Goal: Task Accomplishment & Management: Manage account settings

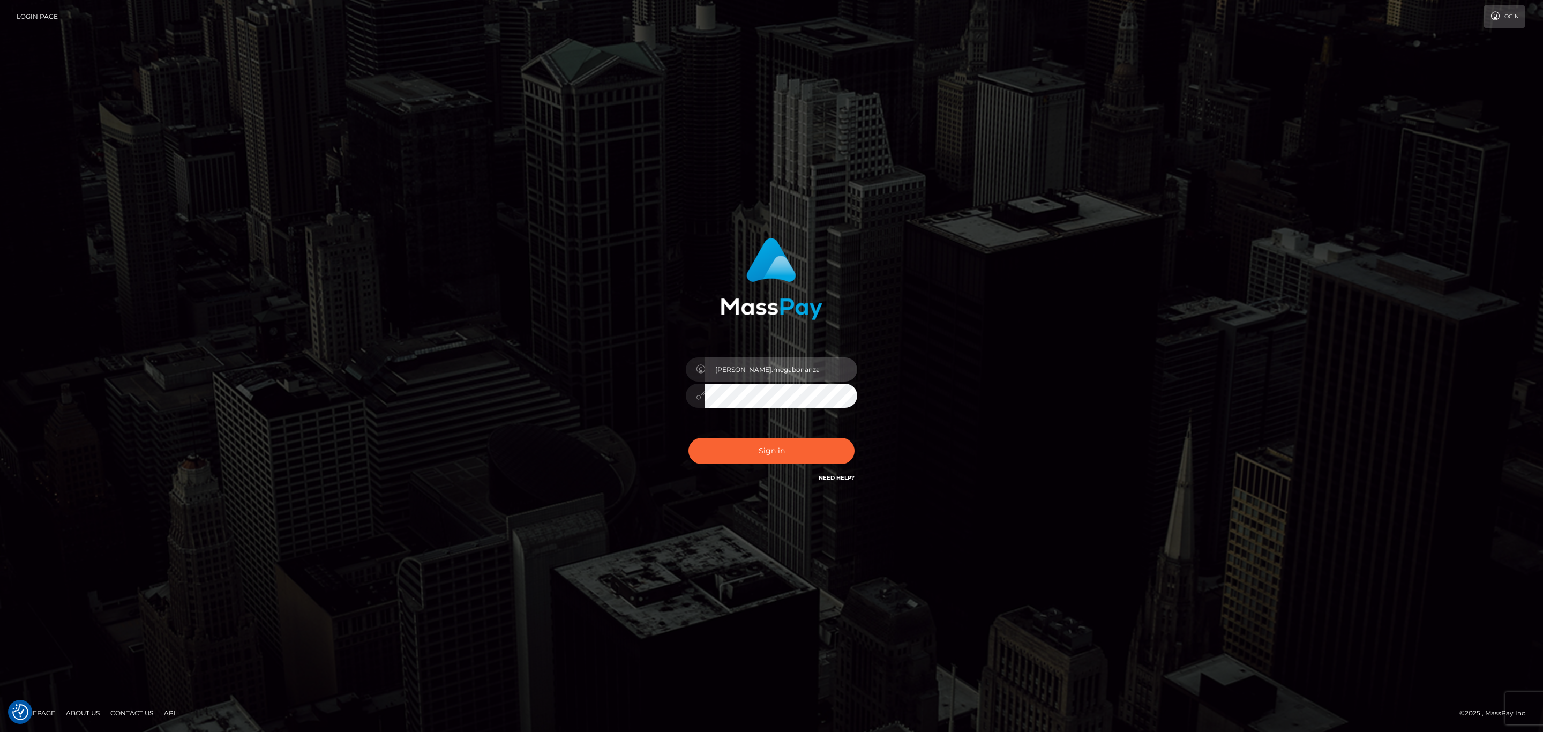
click at [796, 359] on input "sean.megabonanza" at bounding box center [781, 369] width 152 height 24
type input "[PERSON_NAME].silversocial1"
click at [785, 448] on button "Sign in" at bounding box center [771, 451] width 166 height 26
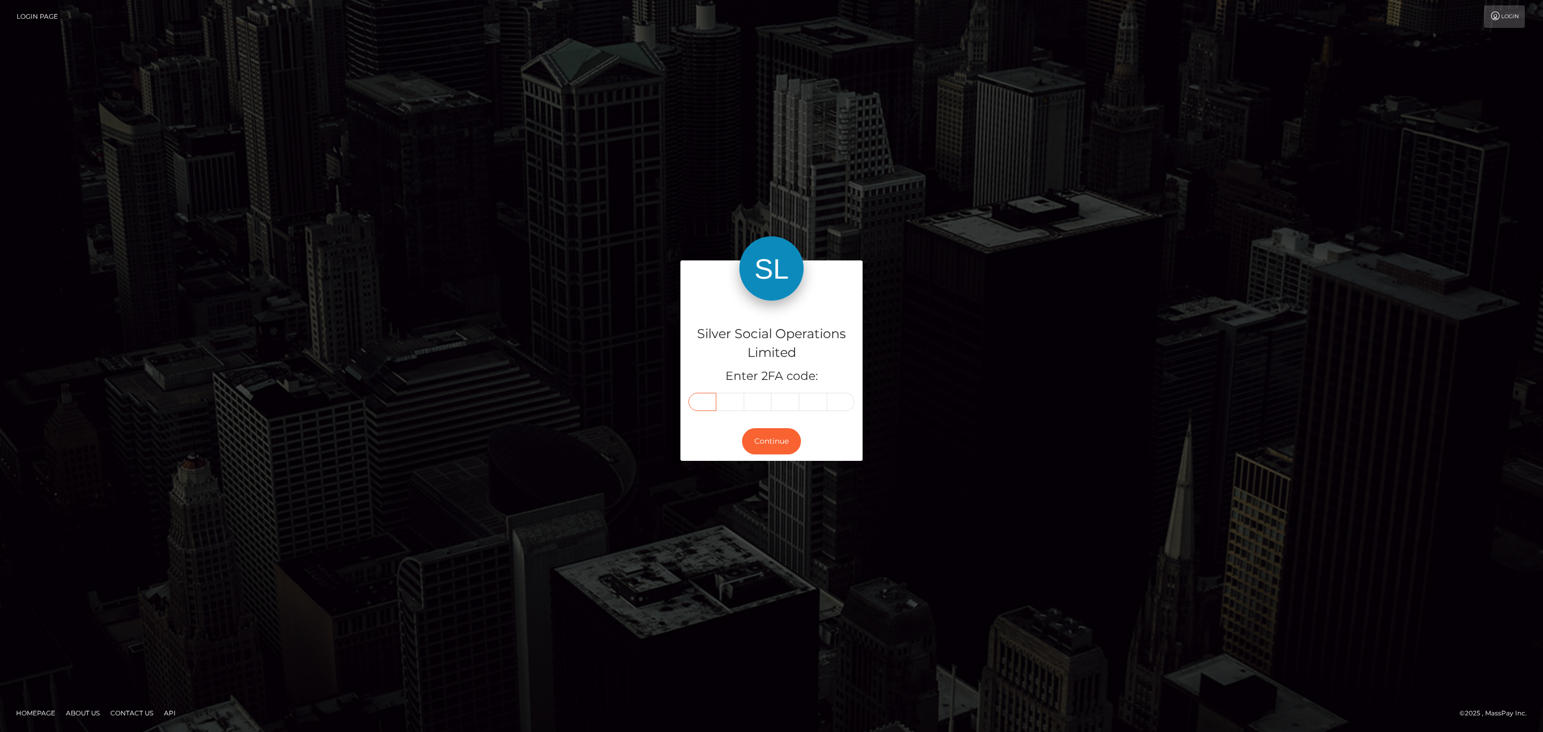
click at [704, 404] on input "text" at bounding box center [702, 402] width 28 height 18
paste input "8"
type input "8"
type input "3"
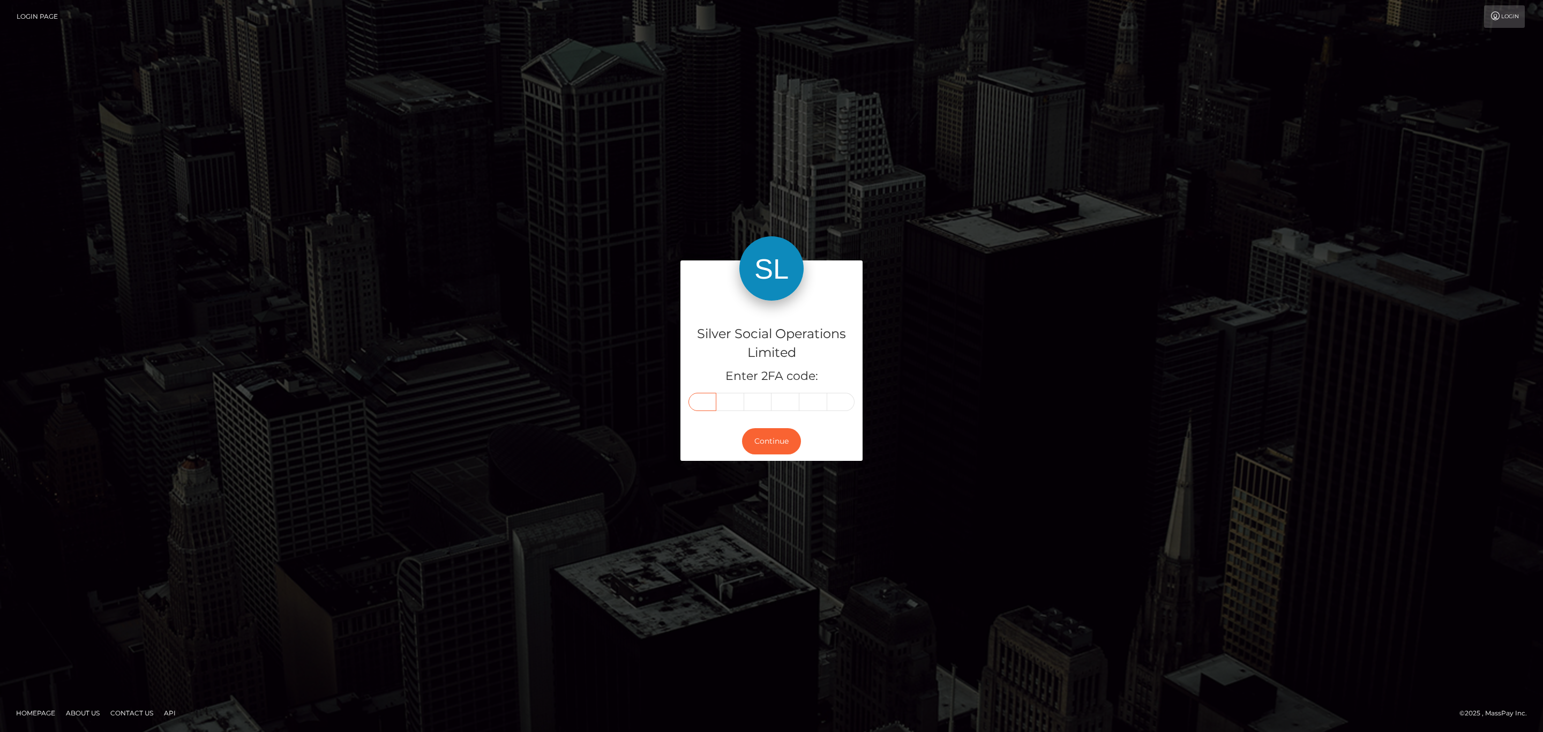
type input "7"
type input "0"
type input "8"
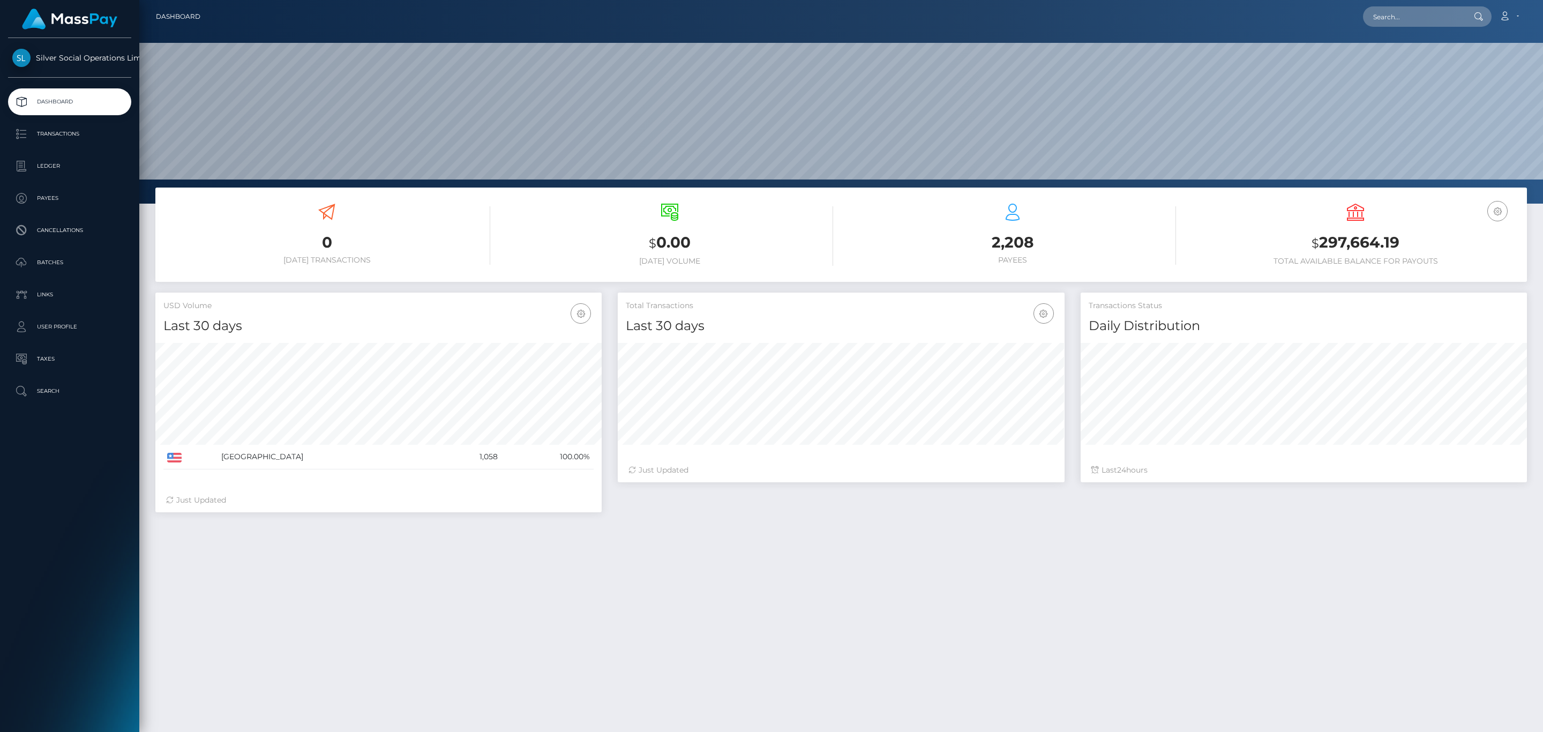
scroll to position [190, 446]
click at [1309, 227] on div "USD Balance $ 297,664.19 Total Available Balance for Payouts" at bounding box center [1355, 235] width 327 height 62
click at [1347, 248] on h3 "$ 297,664.19" at bounding box center [1355, 243] width 327 height 22
copy h3 "297,664.19"
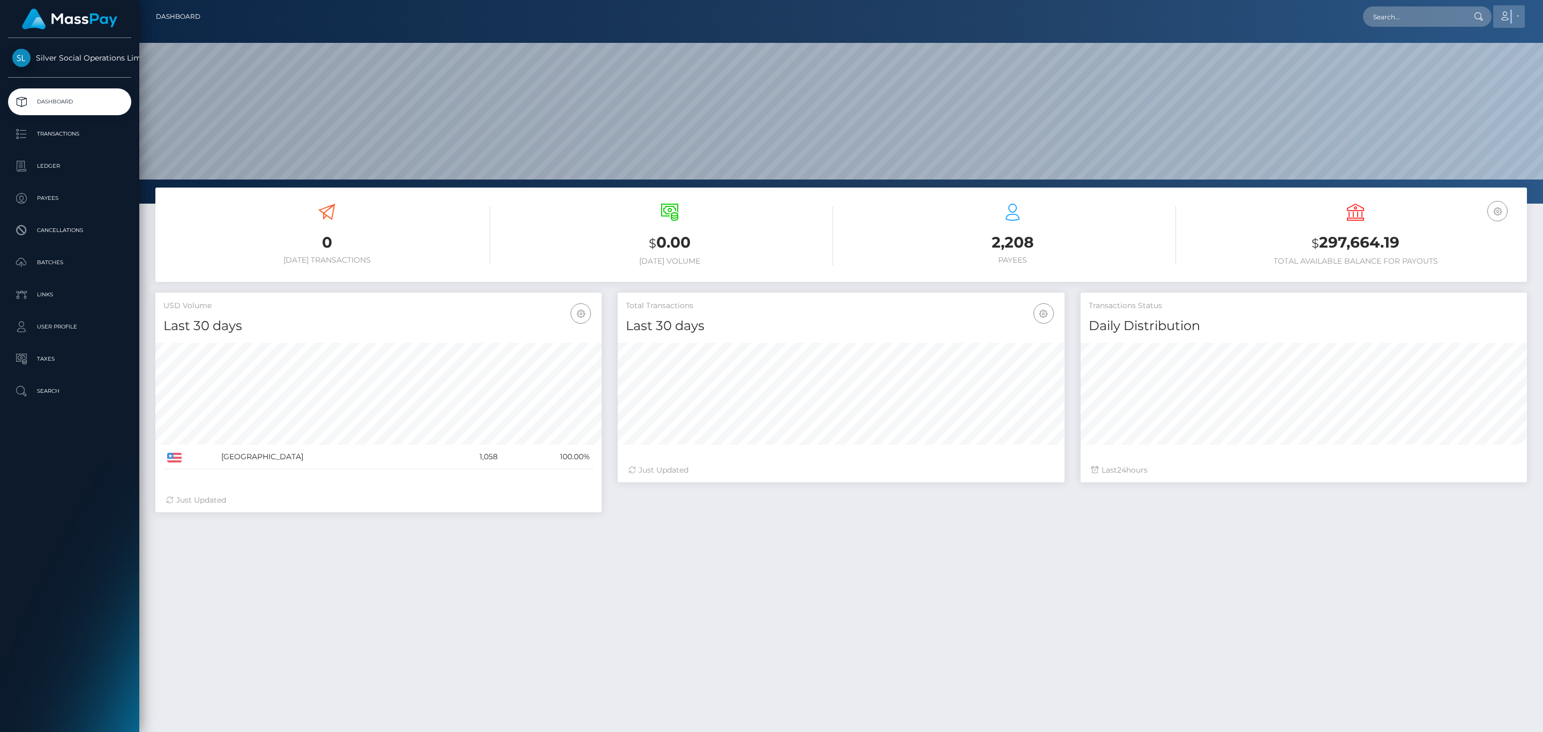
click at [1511, 15] on link "Account" at bounding box center [1509, 16] width 32 height 23
click at [1468, 70] on link "Logout" at bounding box center [1484, 69] width 86 height 20
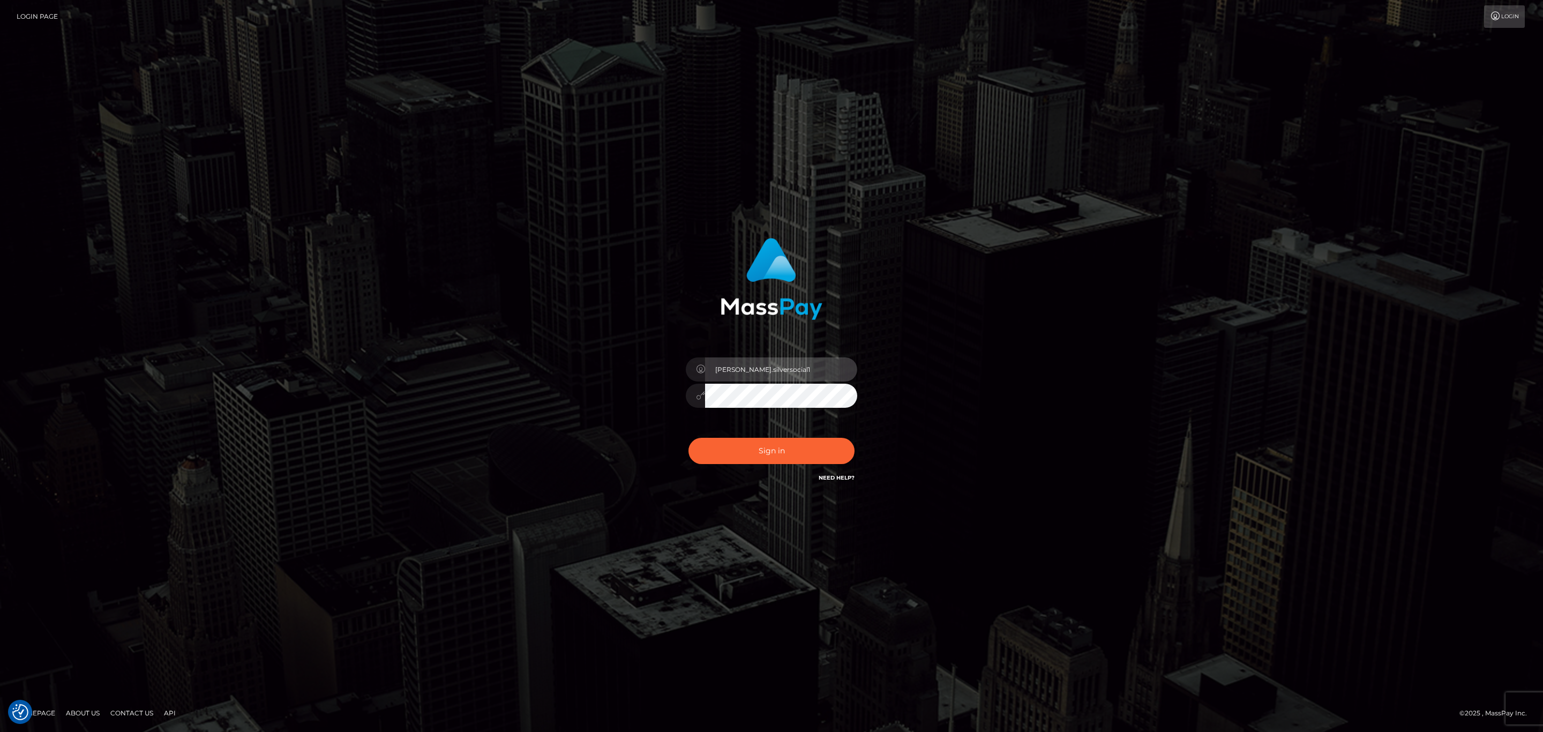
click at [772, 366] on input "Sean.silversocial1" at bounding box center [781, 369] width 152 height 24
type input "sean.ace"
click at [785, 458] on button "Sign in" at bounding box center [771, 451] width 166 height 26
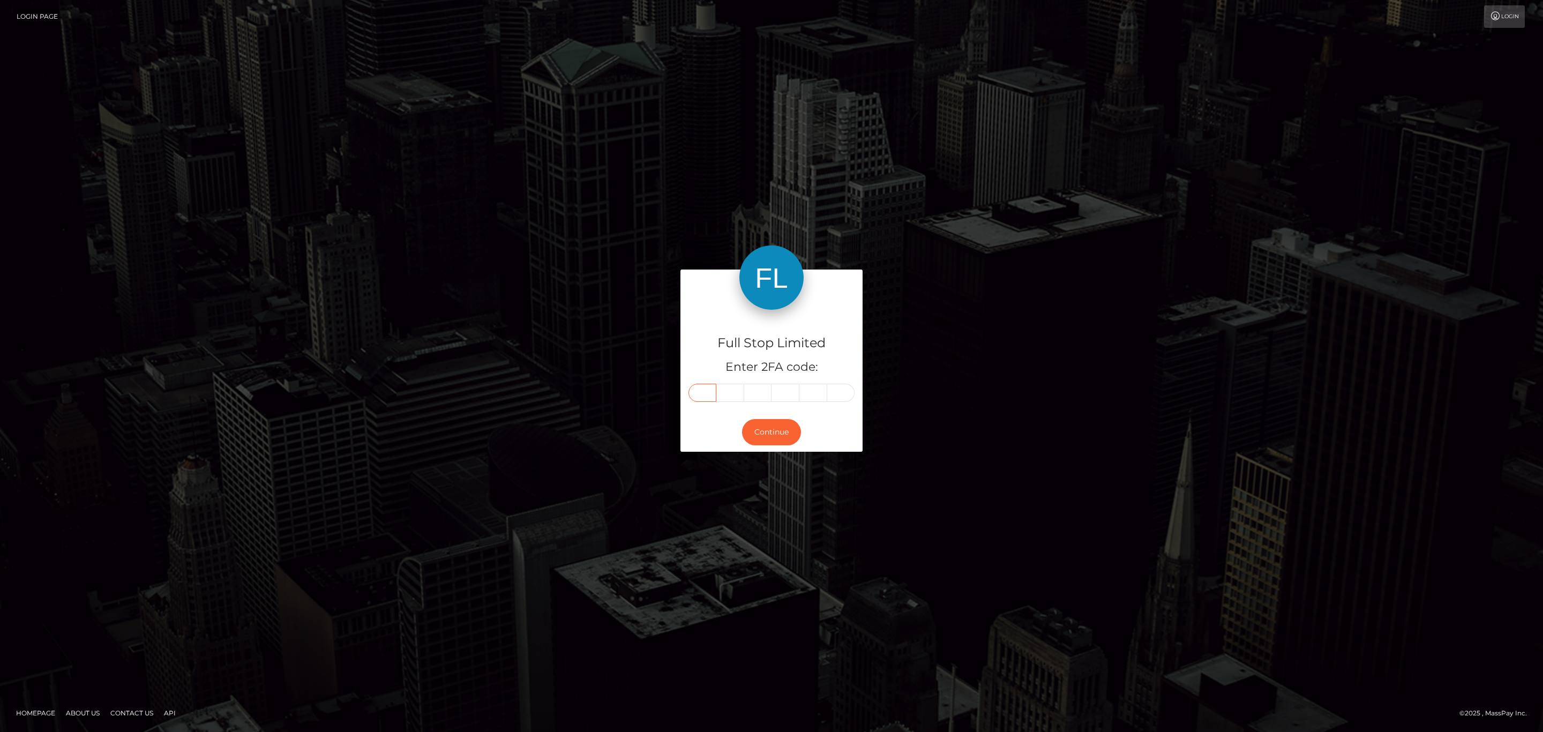
click at [710, 394] on input "text" at bounding box center [702, 393] width 28 height 18
paste input "6"
type input "6"
type input "1"
type input "3"
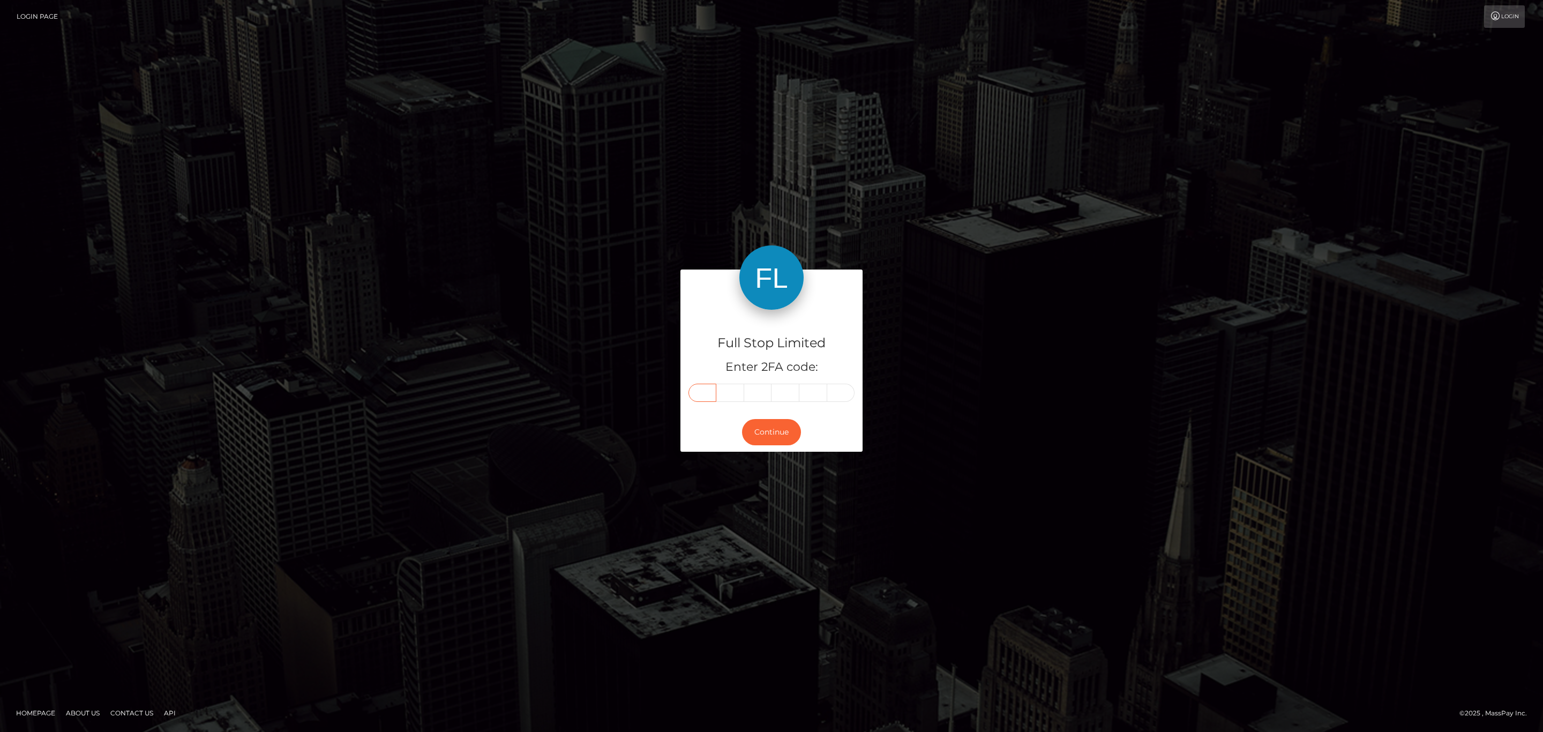
type input "7"
type input "1"
type input "5"
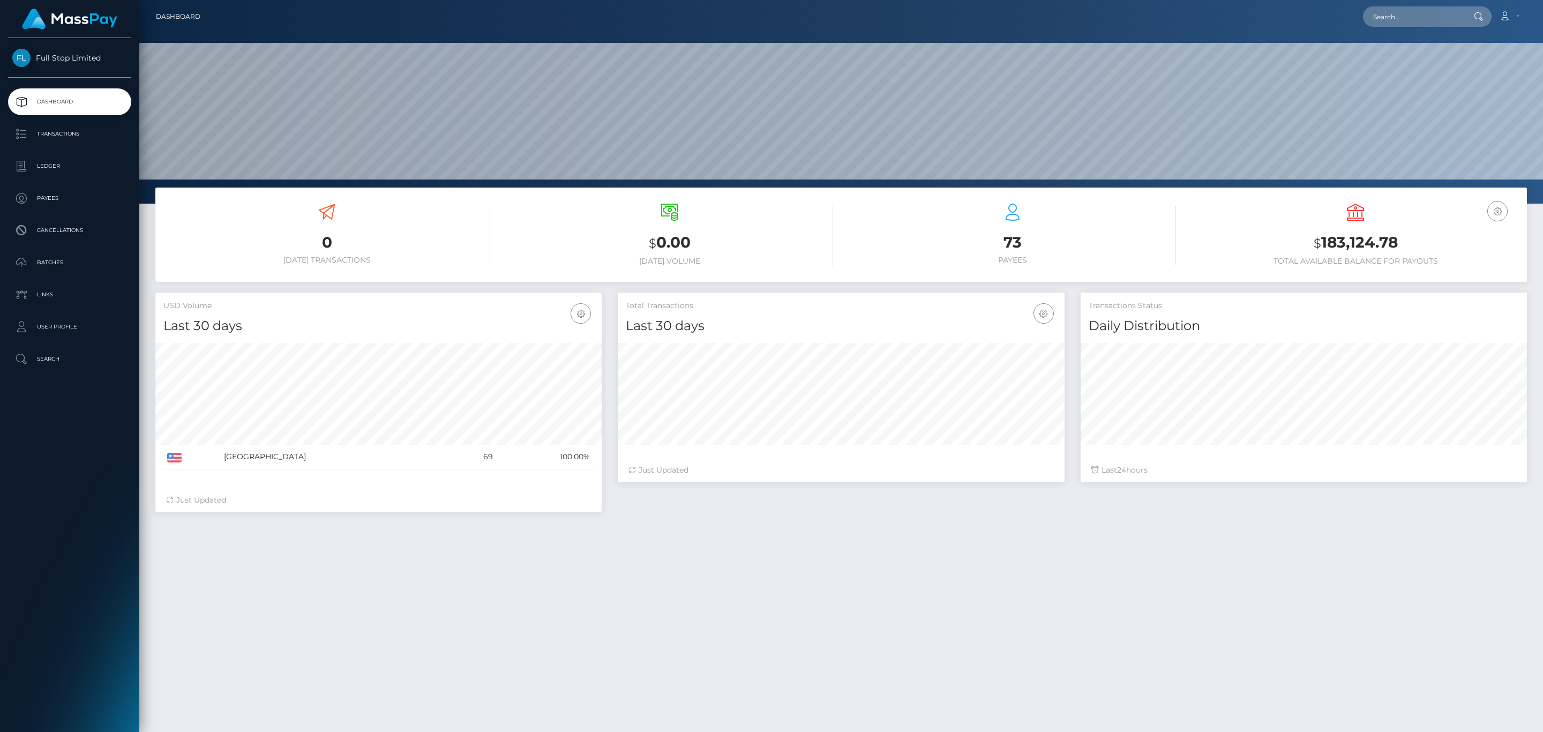
scroll to position [190, 446]
click at [1342, 248] on h3 "$ 183,124.78" at bounding box center [1355, 243] width 327 height 22
copy h3 "183,124.78"
